Goal: Information Seeking & Learning: Learn about a topic

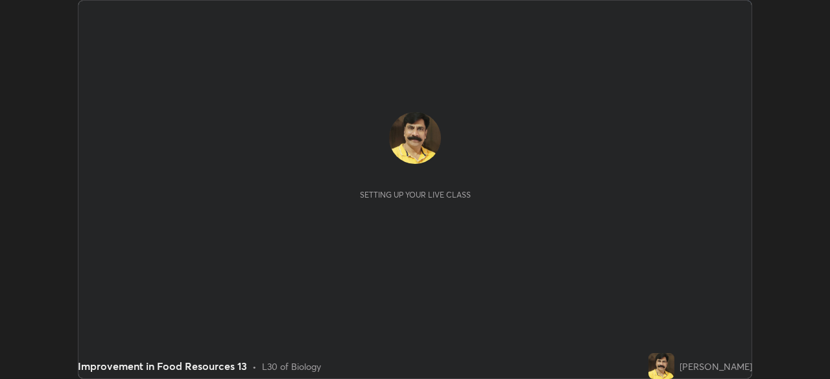
scroll to position [379, 829]
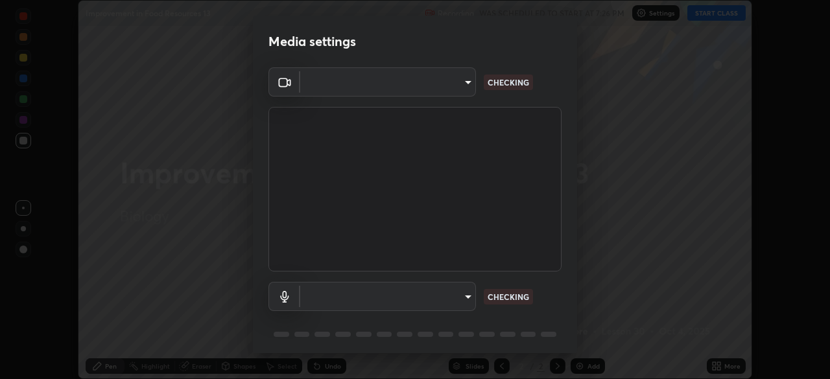
type input "77449a2e4a8749cd1ac4c20f0b010d4d3f26c3def910c424ab3f63ae1d557727"
type input "f6e12536f4cbb0cb6f36b20f9c147fcc4cae18cf51518520ad73d306f64267b2"
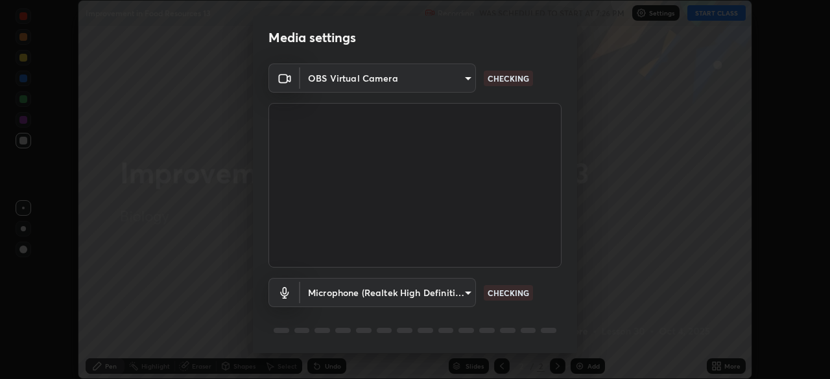
scroll to position [46, 0]
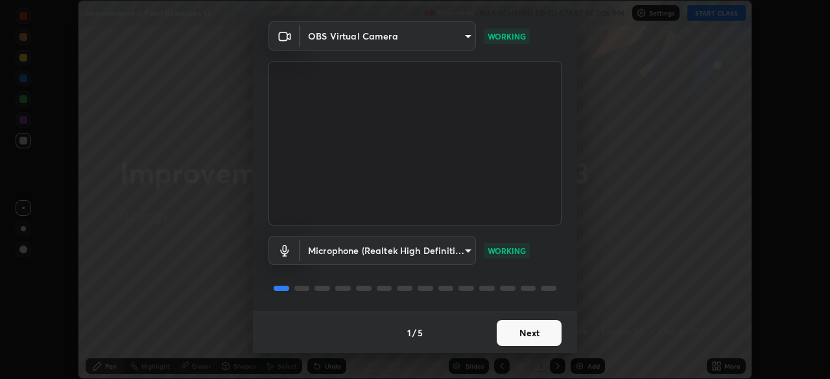
click at [521, 338] on button "Next" at bounding box center [529, 333] width 65 height 26
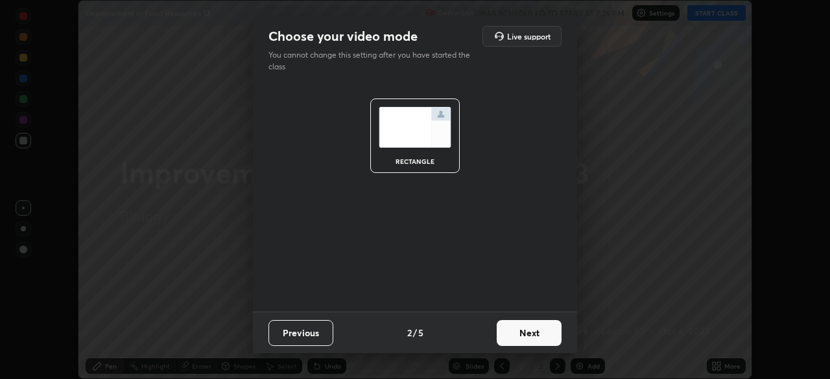
scroll to position [0, 0]
click at [525, 334] on button "Next" at bounding box center [529, 333] width 65 height 26
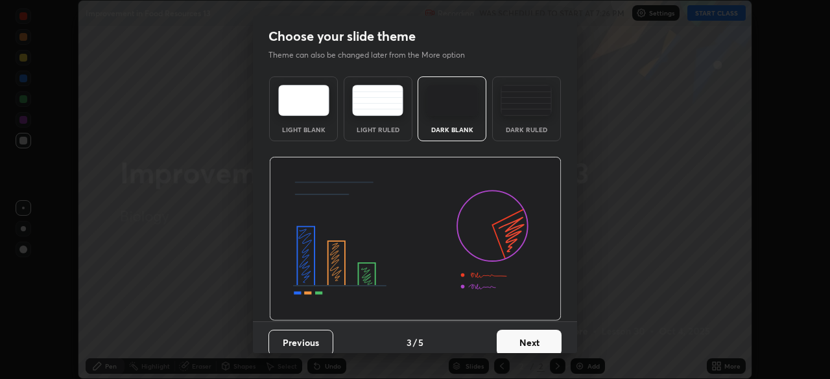
click at [528, 338] on button "Next" at bounding box center [529, 343] width 65 height 26
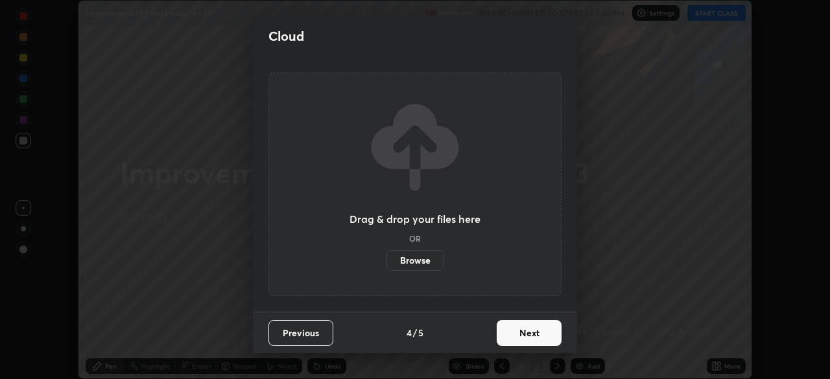
click at [526, 338] on button "Next" at bounding box center [529, 333] width 65 height 26
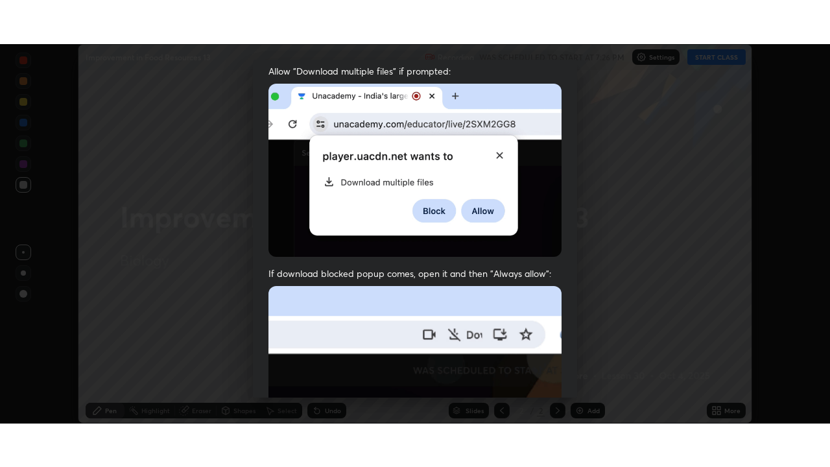
scroll to position [311, 0]
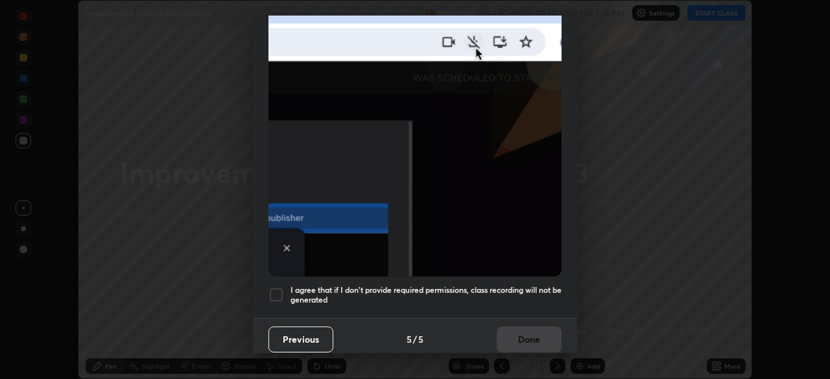
click at [275, 289] on div at bounding box center [276, 295] width 16 height 16
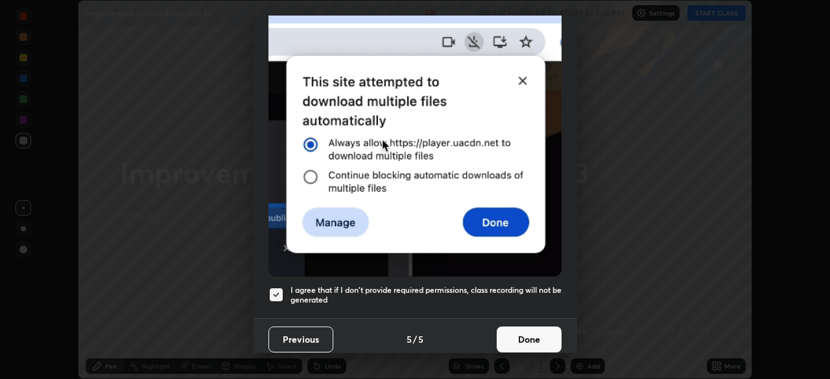
click at [525, 333] on button "Done" at bounding box center [529, 340] width 65 height 26
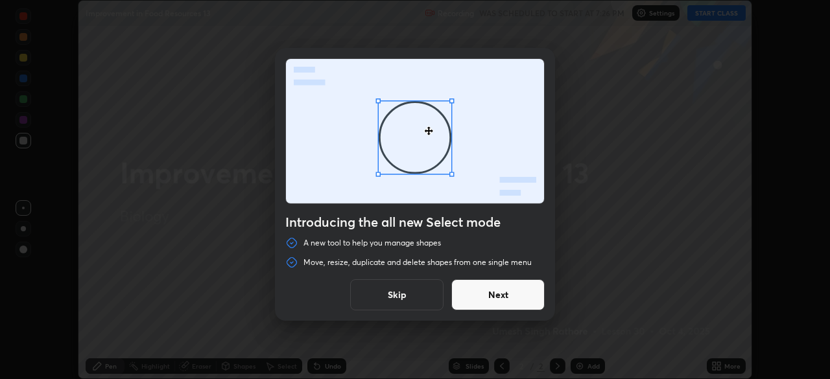
click at [405, 298] on button "Skip" at bounding box center [396, 294] width 93 height 31
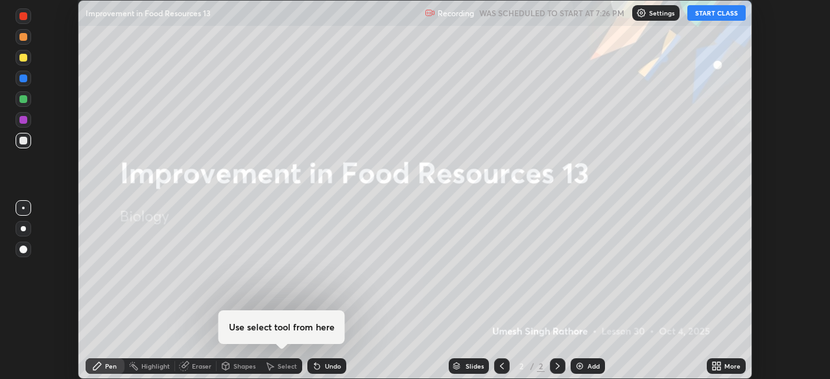
click at [722, 15] on button "START CLASS" at bounding box center [716, 13] width 58 height 16
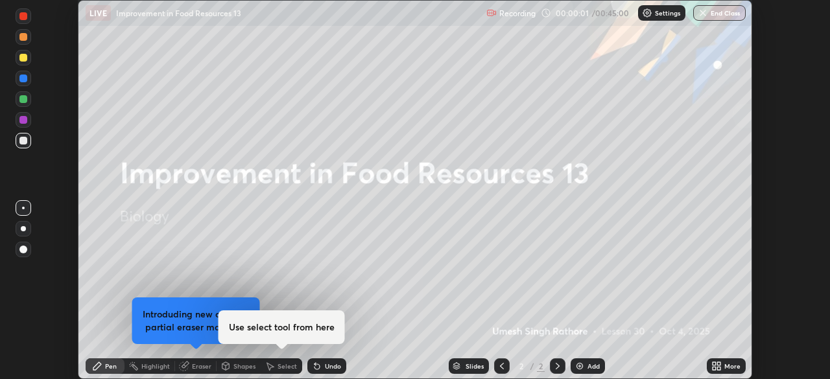
click at [715, 364] on icon at bounding box center [714, 363] width 3 height 3
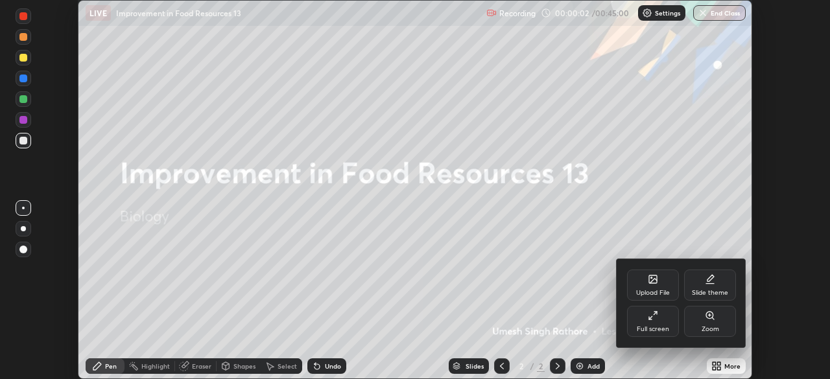
click at [655, 318] on icon at bounding box center [653, 316] width 10 height 10
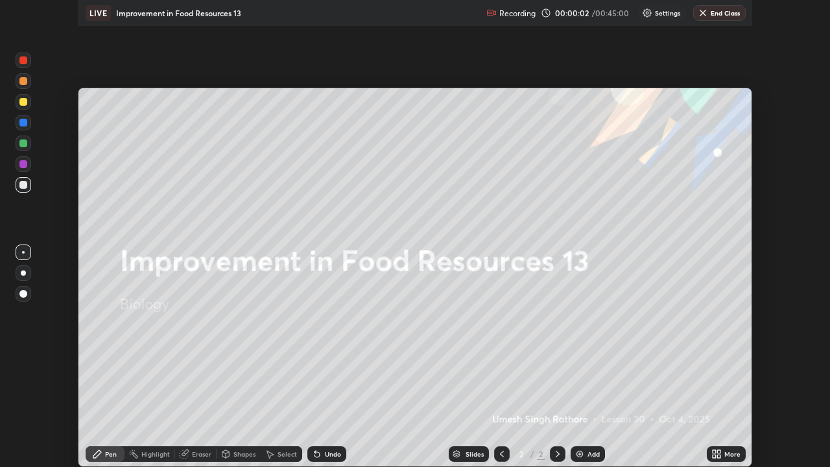
scroll to position [467, 830]
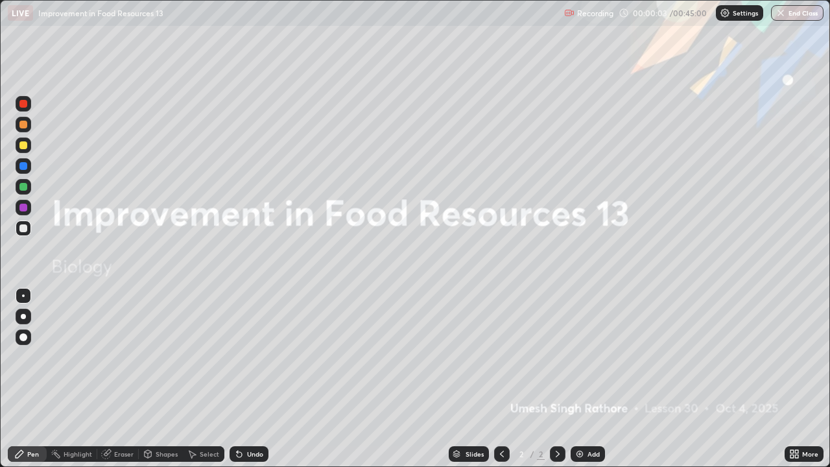
click at [578, 379] on img at bounding box center [579, 454] width 10 height 10
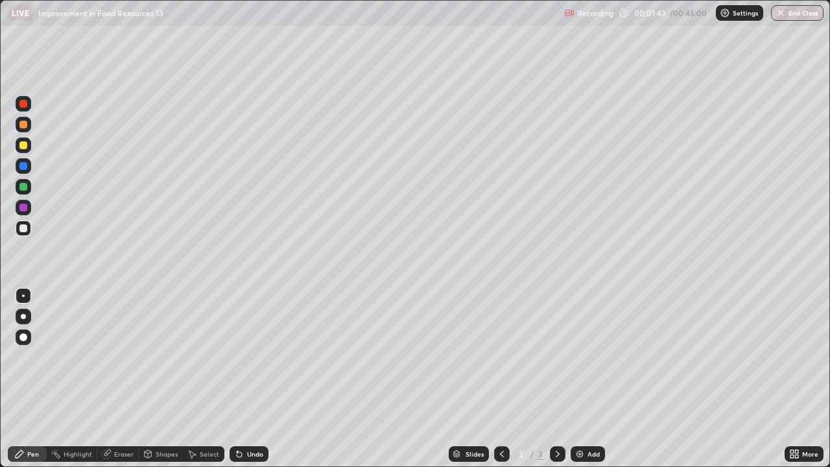
click at [30, 379] on div "Pen" at bounding box center [33, 454] width 12 height 6
click at [25, 379] on icon at bounding box center [19, 454] width 10 height 10
click at [23, 318] on div at bounding box center [23, 316] width 5 height 5
click at [23, 187] on div at bounding box center [23, 187] width 8 height 8
click at [242, 379] on icon at bounding box center [239, 454] width 10 height 10
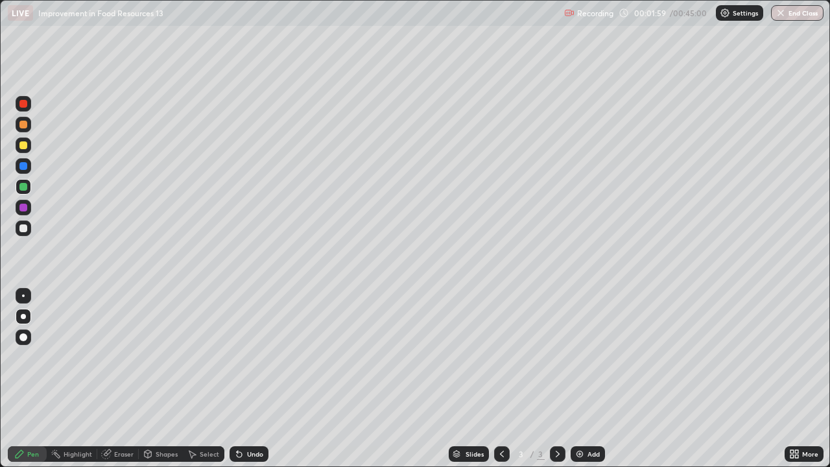
click at [23, 317] on div at bounding box center [23, 316] width 5 height 5
click at [241, 379] on icon at bounding box center [239, 454] width 10 height 10
click at [242, 379] on icon at bounding box center [239, 454] width 10 height 10
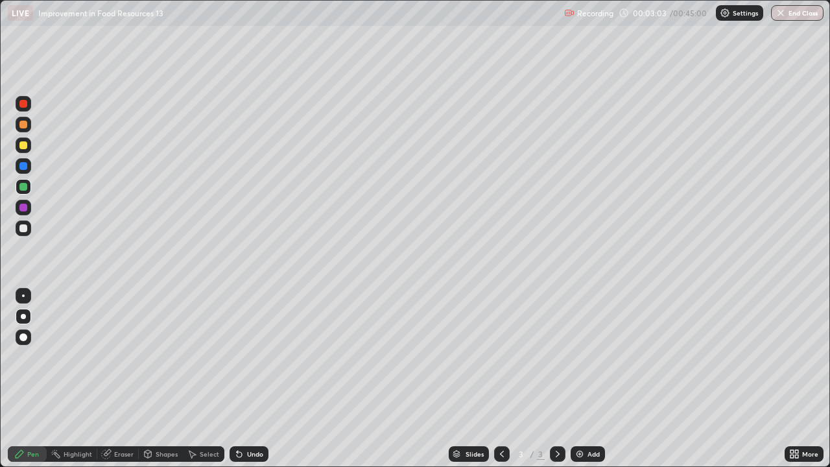
click at [242, 379] on icon at bounding box center [239, 454] width 10 height 10
click at [23, 228] on div at bounding box center [23, 228] width 8 height 8
click at [24, 185] on div at bounding box center [23, 187] width 8 height 8
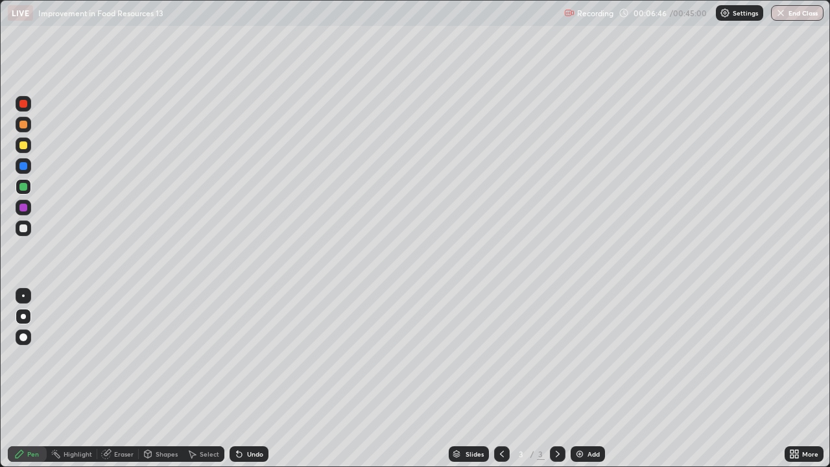
click at [23, 147] on div at bounding box center [23, 145] width 8 height 8
click at [576, 379] on img at bounding box center [579, 454] width 10 height 10
click at [25, 227] on div at bounding box center [23, 228] width 8 height 8
click at [21, 187] on div at bounding box center [23, 187] width 8 height 8
click at [250, 379] on div "Undo" at bounding box center [255, 454] width 16 height 6
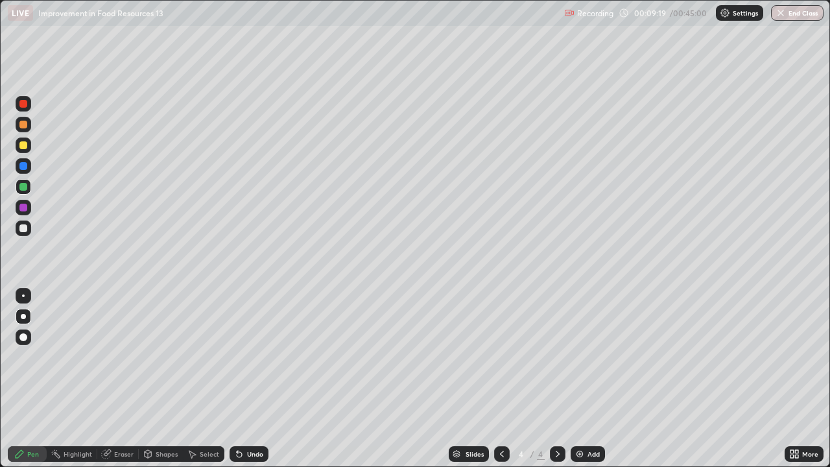
click at [250, 379] on div "Undo" at bounding box center [249, 454] width 39 height 16
click at [248, 379] on div "Undo" at bounding box center [249, 454] width 39 height 16
click at [23, 148] on div at bounding box center [23, 145] width 8 height 8
click at [23, 229] on div at bounding box center [23, 228] width 8 height 8
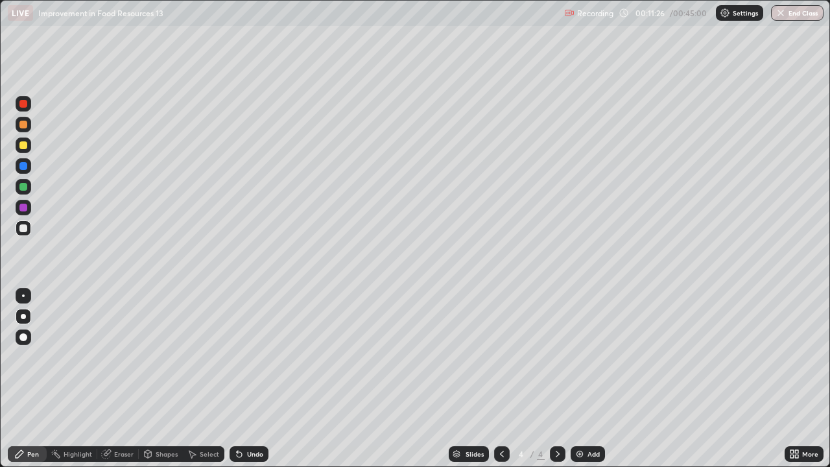
click at [25, 186] on div at bounding box center [23, 187] width 8 height 8
click at [244, 379] on div "Undo" at bounding box center [249, 454] width 39 height 16
click at [577, 379] on img at bounding box center [579, 454] width 10 height 10
click at [25, 230] on div at bounding box center [23, 228] width 8 height 8
click at [23, 146] on div at bounding box center [23, 145] width 8 height 8
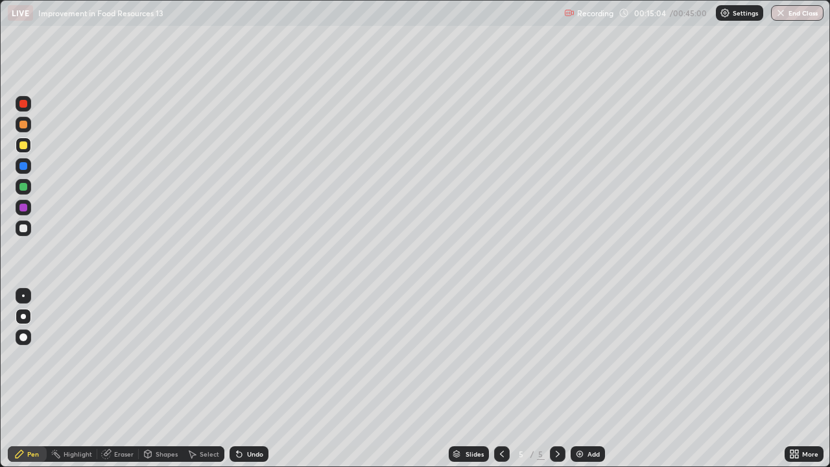
click at [23, 187] on div at bounding box center [23, 187] width 8 height 8
click at [244, 379] on div "Undo" at bounding box center [249, 454] width 39 height 16
click at [250, 379] on div "Undo" at bounding box center [255, 454] width 16 height 6
click at [248, 379] on div "Undo" at bounding box center [255, 454] width 16 height 6
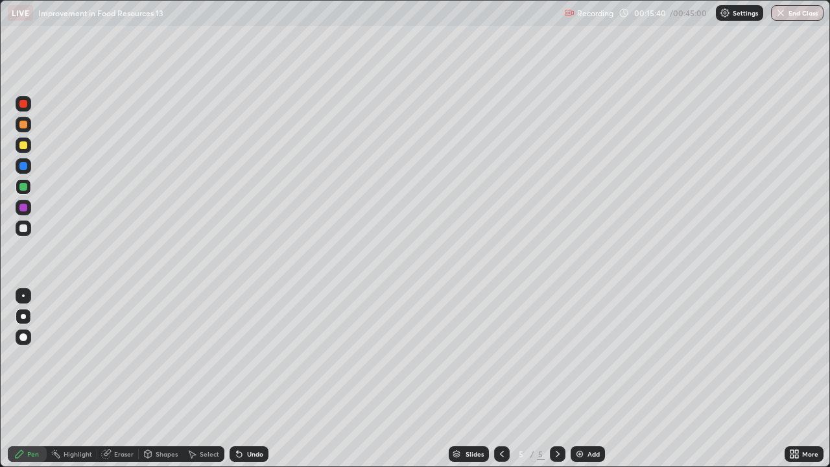
click at [25, 145] on div at bounding box center [23, 145] width 8 height 8
click at [579, 379] on img at bounding box center [579, 454] width 10 height 10
click at [25, 183] on div at bounding box center [23, 187] width 8 height 8
click at [501, 379] on icon at bounding box center [502, 454] width 10 height 10
click at [556, 379] on icon at bounding box center [557, 454] width 10 height 10
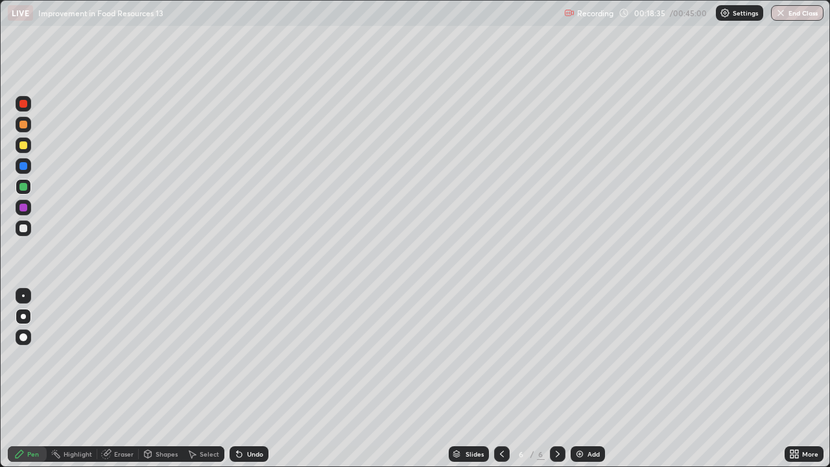
click at [26, 227] on div at bounding box center [23, 228] width 8 height 8
click at [23, 168] on div at bounding box center [23, 166] width 8 height 8
click at [23, 145] on div at bounding box center [23, 145] width 8 height 8
click at [792, 14] on button "End Class" at bounding box center [797, 13] width 53 height 16
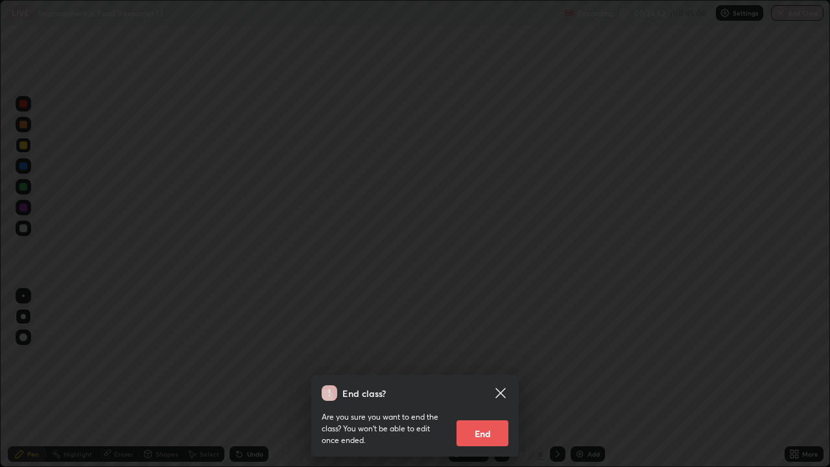
click at [488, 379] on button "End" at bounding box center [482, 433] width 52 height 26
